Goal: Information Seeking & Learning: Find specific fact

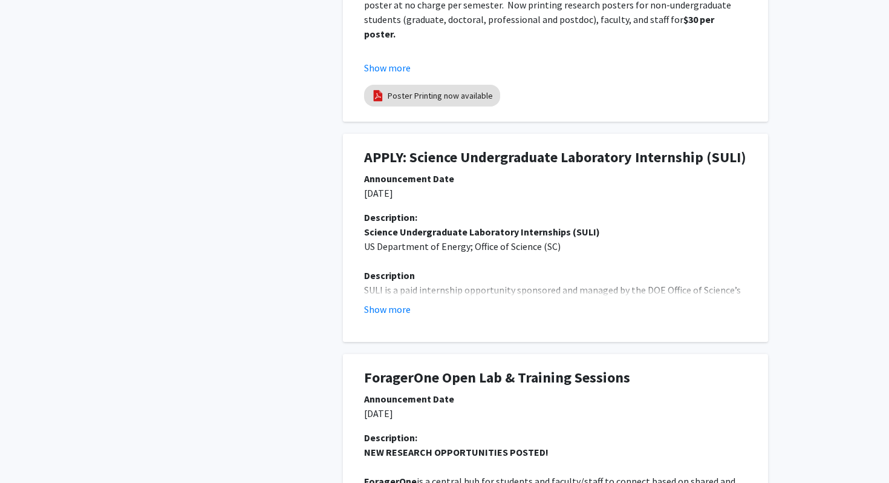
scroll to position [733, 0]
click at [429, 157] on h1 "APPLY: Science Undergraduate Laboratory Internship (SULI)" at bounding box center [555, 158] width 383 height 18
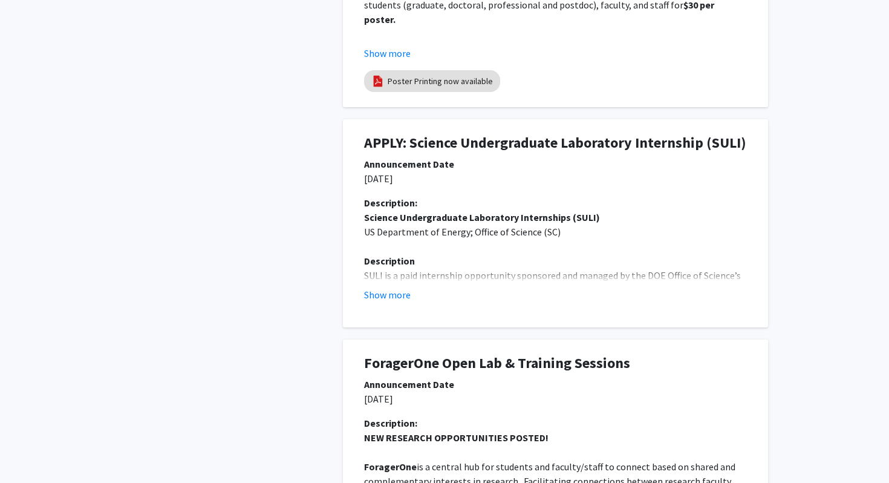
scroll to position [756, 0]
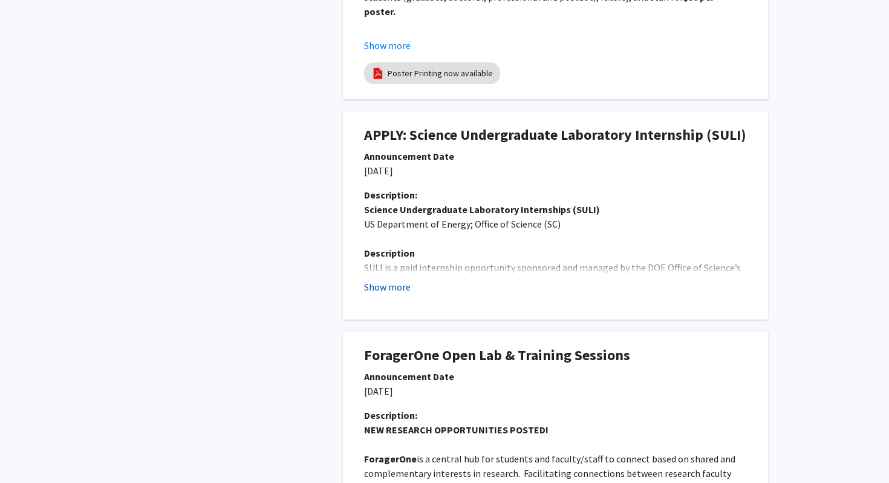
click at [388, 285] on button "Show more" at bounding box center [387, 286] width 47 height 15
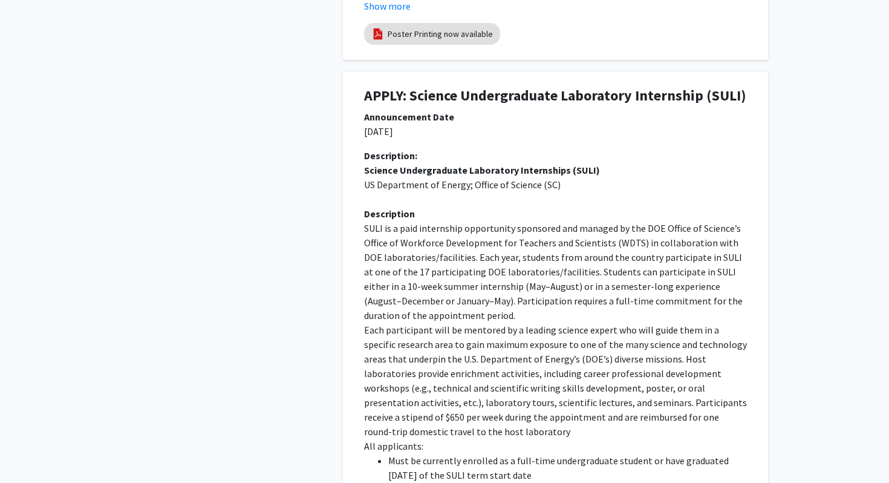
scroll to position [0, 0]
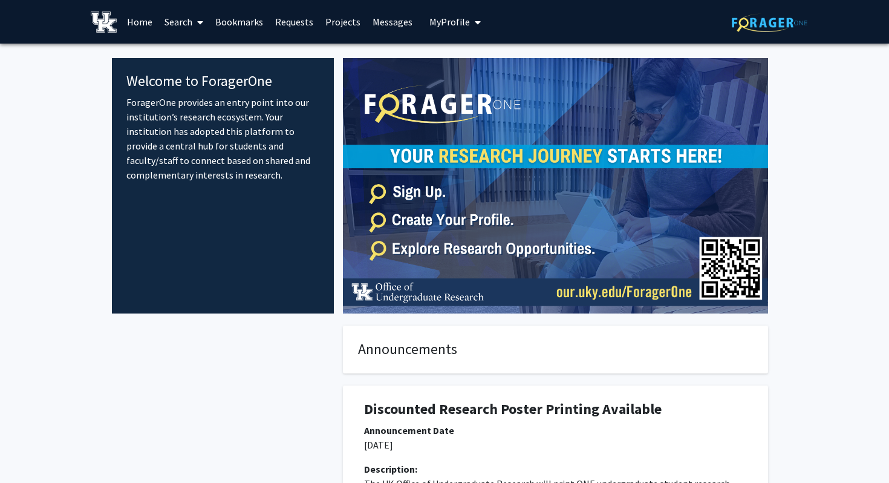
click at [176, 20] on link "Search" at bounding box center [183, 22] width 51 height 42
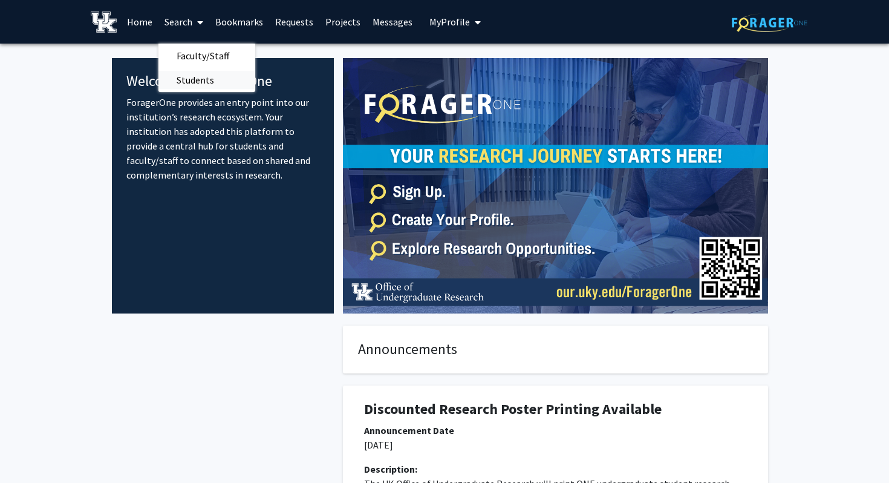
click at [200, 80] on span "Students" at bounding box center [195, 80] width 74 height 24
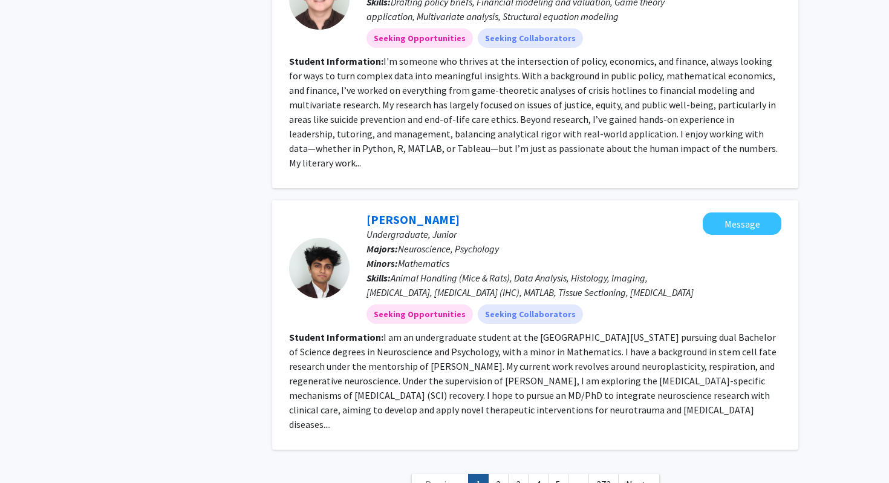
scroll to position [2668, 0]
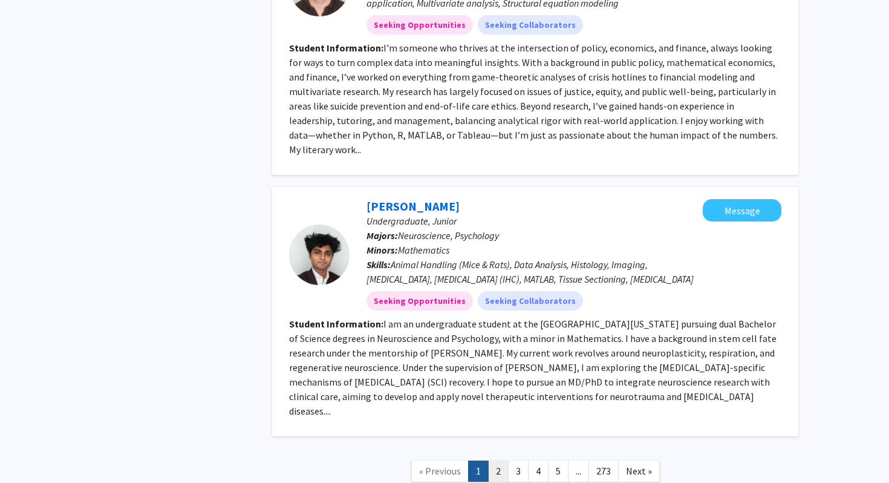
click at [490, 460] on link "2" at bounding box center [498, 470] width 21 height 21
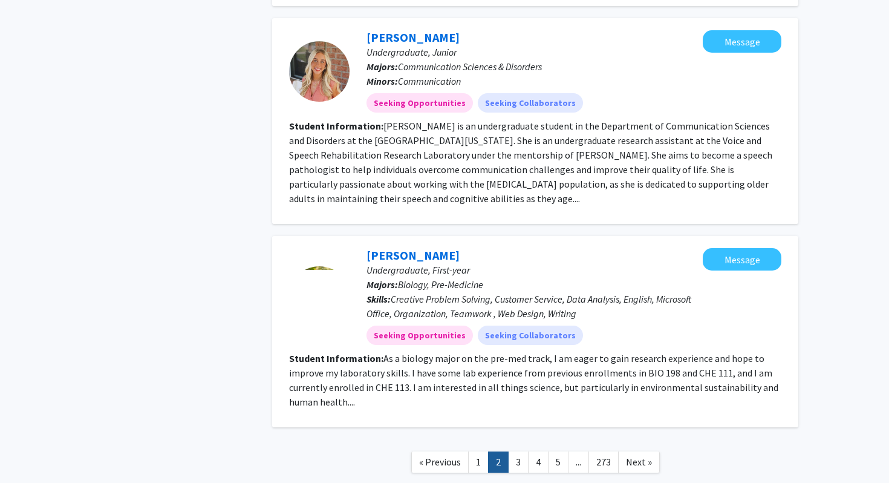
scroll to position [1517, 0]
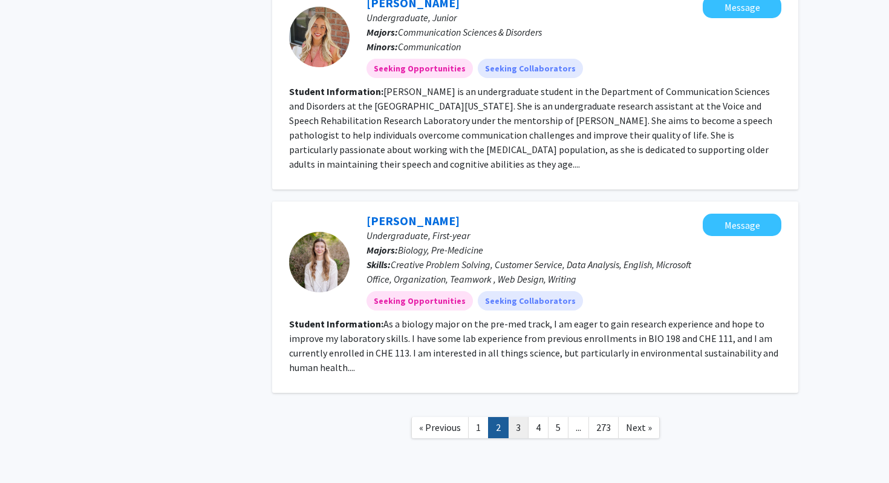
click at [522, 417] on link "3" at bounding box center [518, 427] width 21 height 21
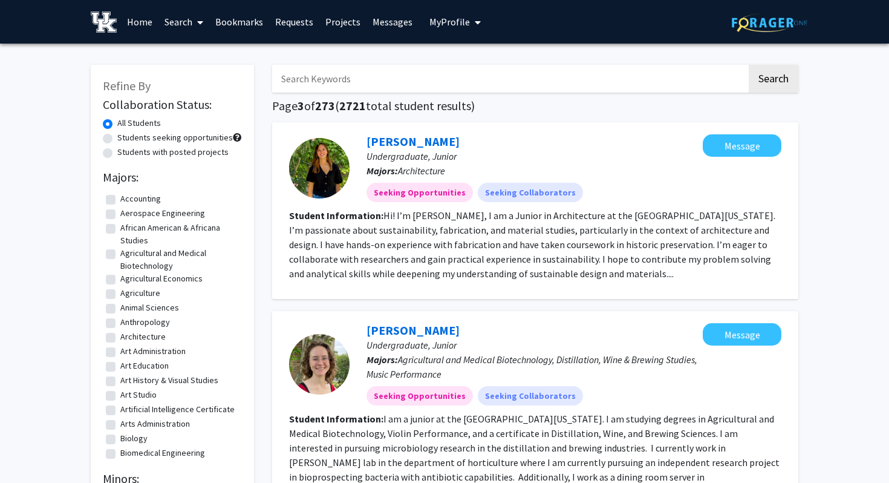
click at [338, 71] on input "Search Keywords" at bounding box center [509, 79] width 475 height 28
type input "[PERSON_NAME]"
click at [749, 65] on button "Search" at bounding box center [774, 79] width 50 height 28
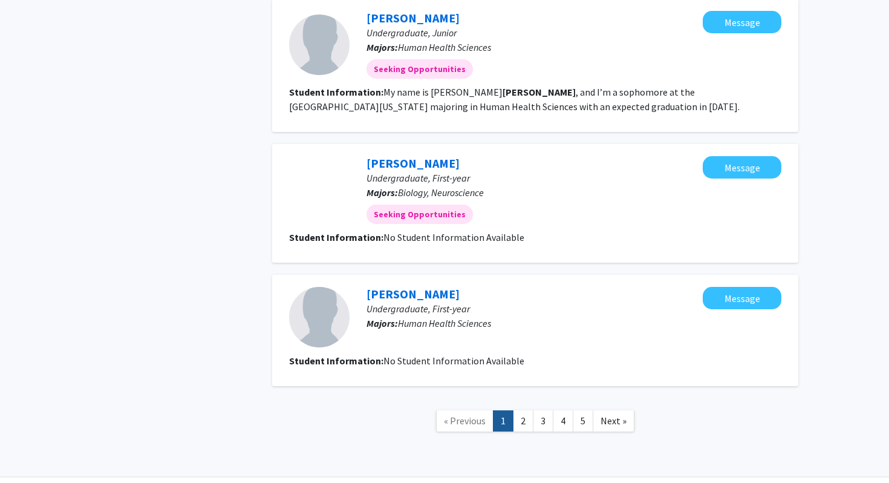
scroll to position [1346, 0]
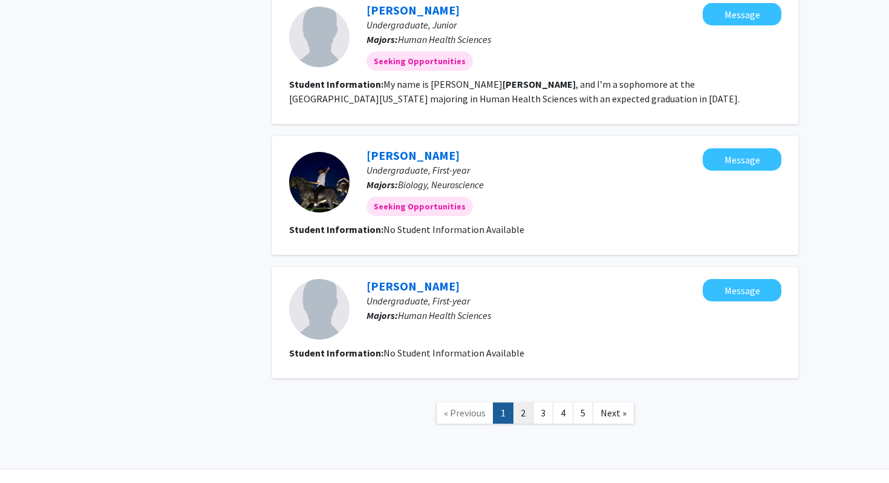
click at [526, 402] on link "2" at bounding box center [523, 412] width 21 height 21
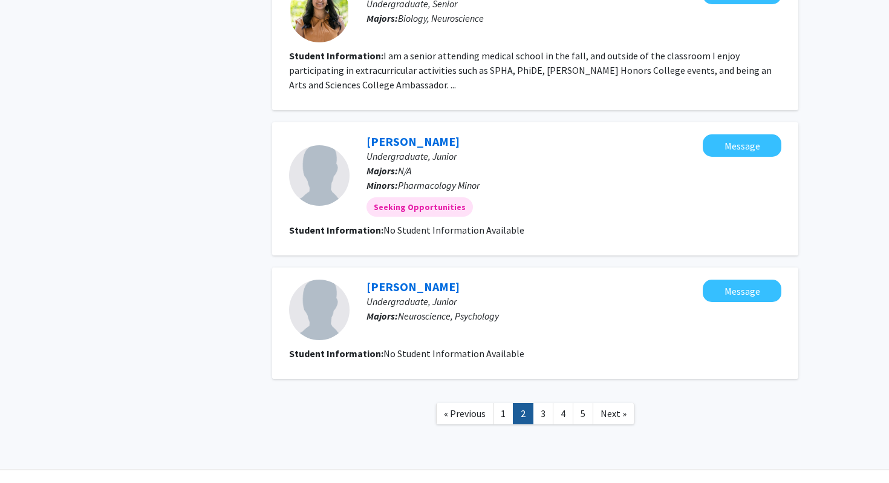
scroll to position [1191, 0]
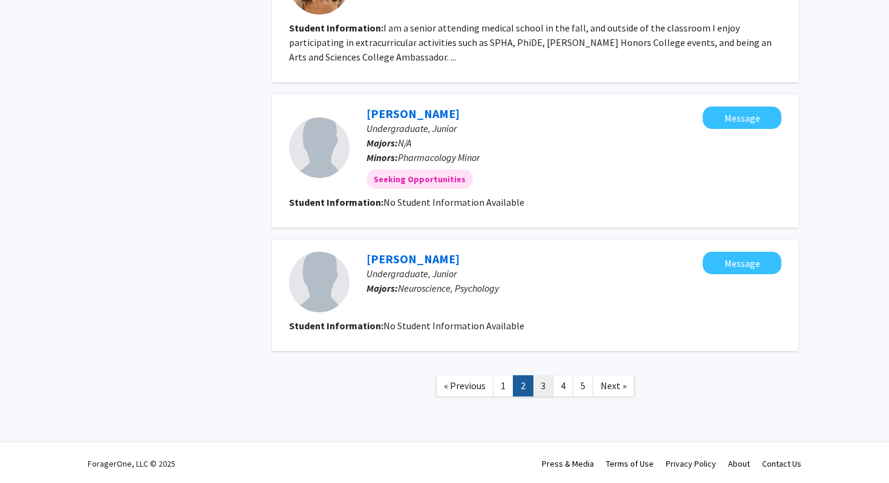
click at [545, 388] on link "3" at bounding box center [543, 385] width 21 height 21
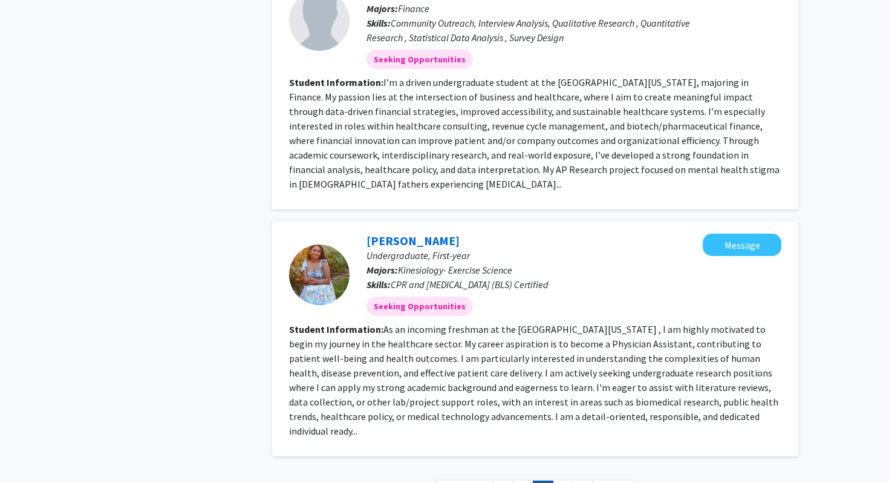
scroll to position [1278, 0]
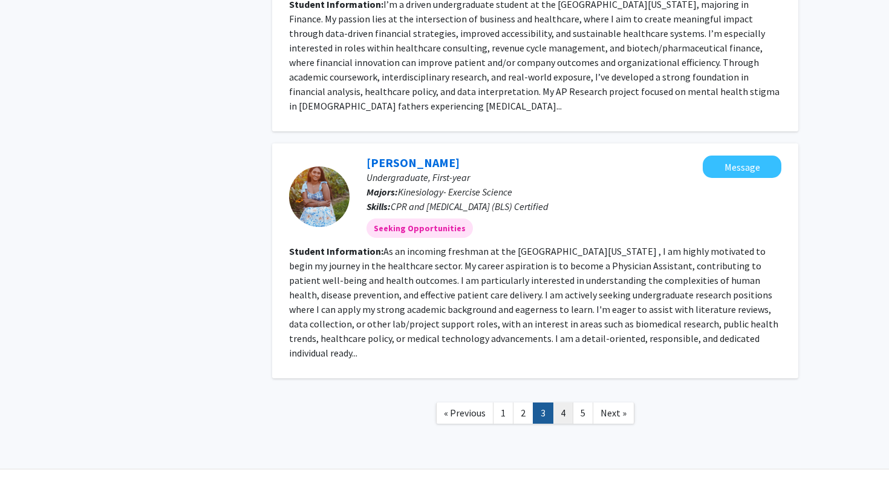
click at [564, 402] on link "4" at bounding box center [563, 412] width 21 height 21
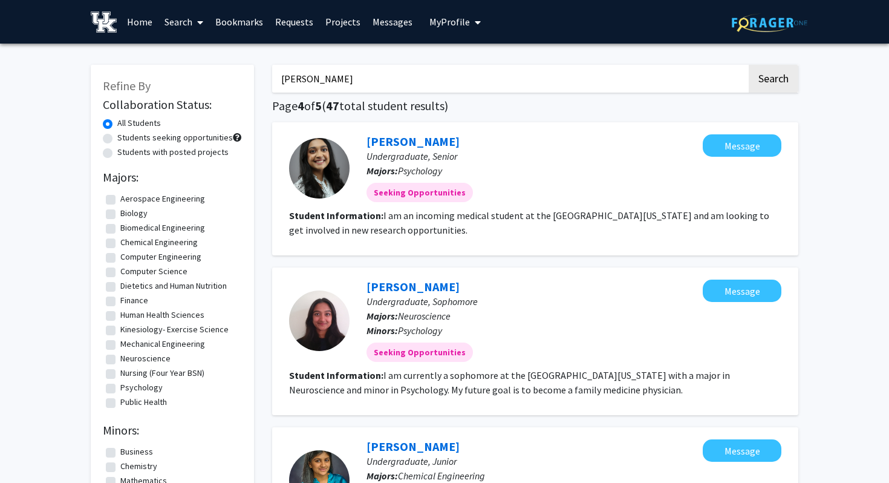
drag, startPoint x: 348, startPoint y: 80, endPoint x: 264, endPoint y: 77, distance: 84.7
type input "[PERSON_NAME]"
click at [749, 65] on button "Search" at bounding box center [774, 79] width 50 height 28
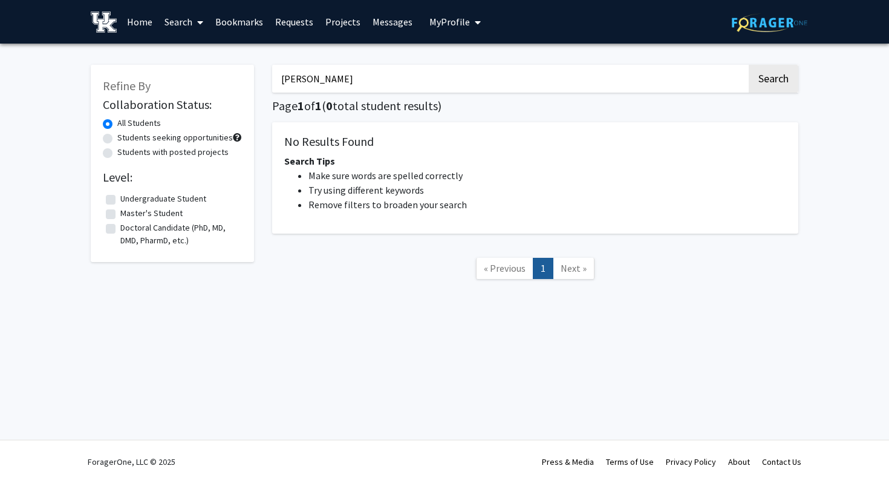
drag, startPoint x: 330, startPoint y: 76, endPoint x: 276, endPoint y: 76, distance: 54.4
click at [276, 76] on input "[PERSON_NAME]" at bounding box center [509, 79] width 475 height 28
